Goal: Information Seeking & Learning: Learn about a topic

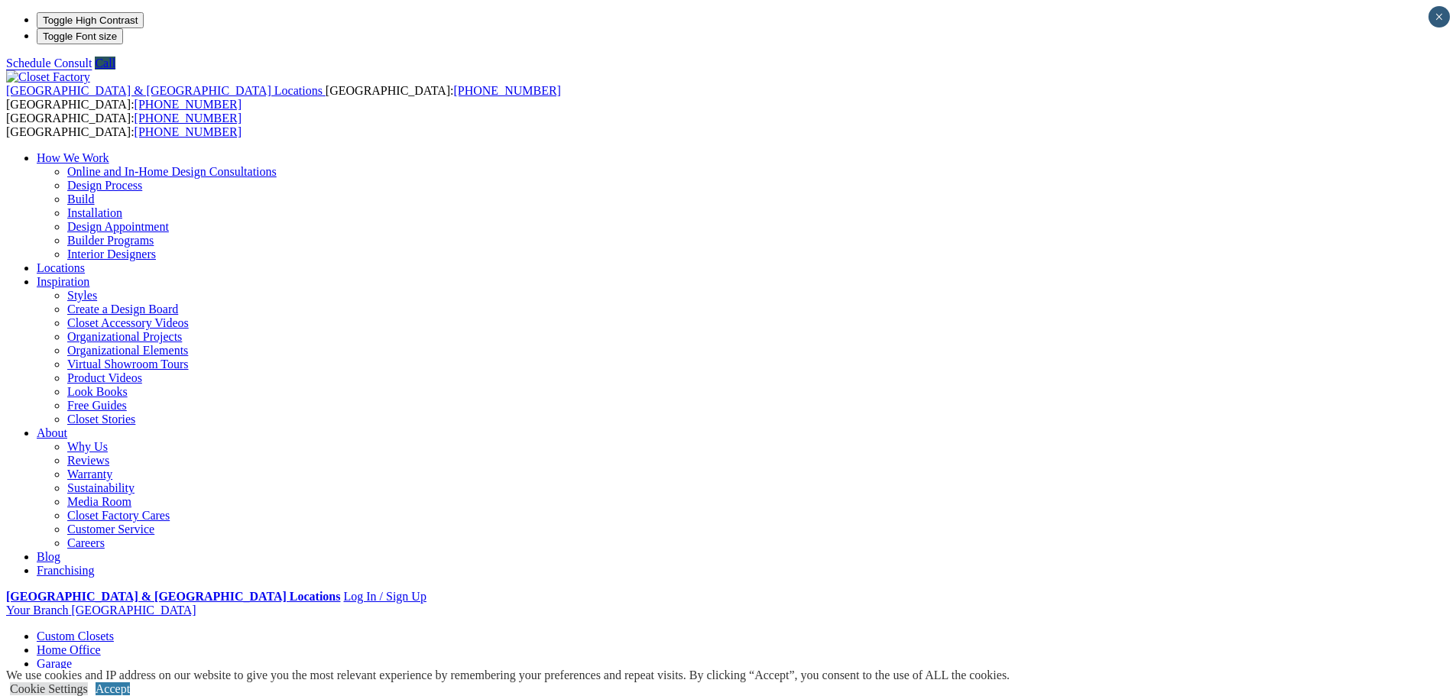
click at [111, 696] on link "Laundry Room" at bounding box center [74, 705] width 74 height 13
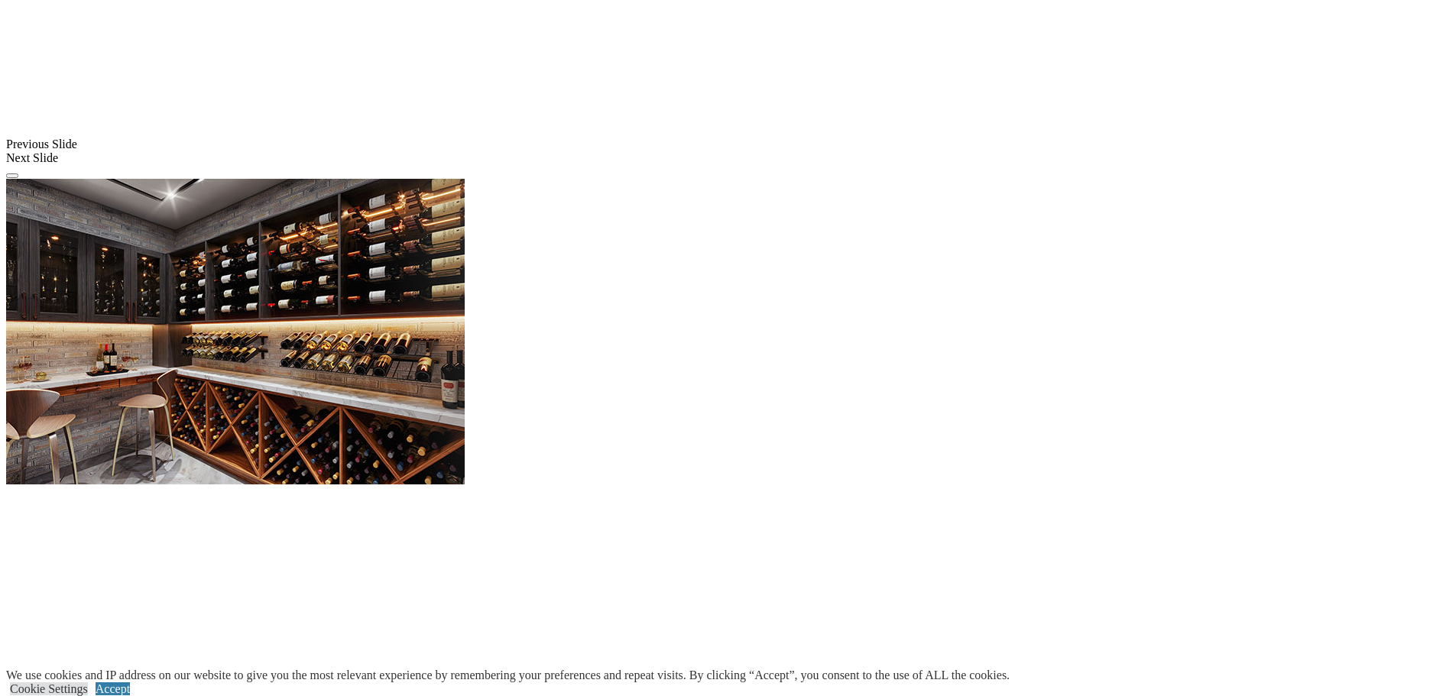
scroll to position [1605, 0]
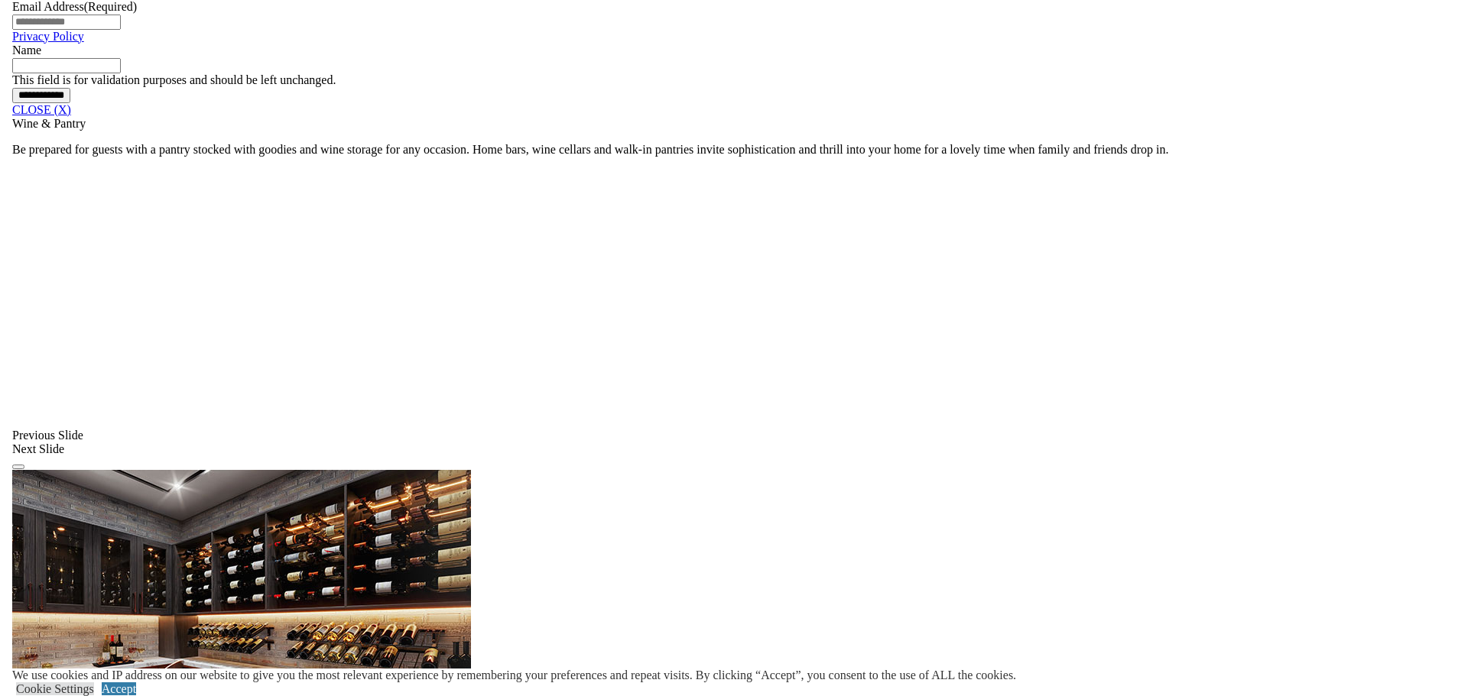
scroll to position [1147, 0]
